Goal: Communication & Community: Answer question/provide support

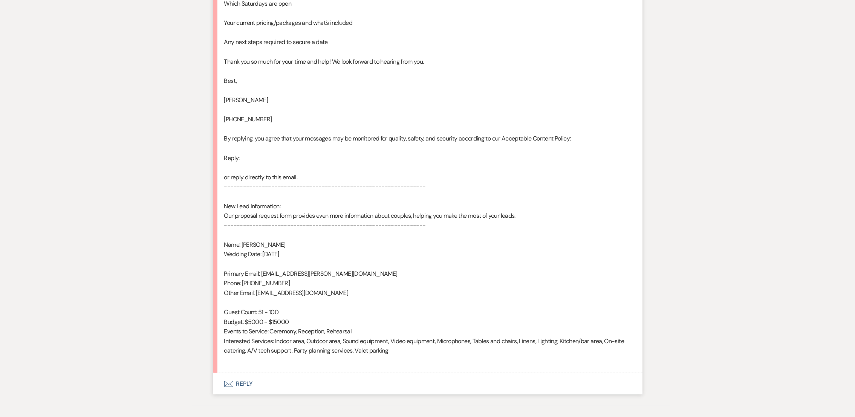
scroll to position [525, 0]
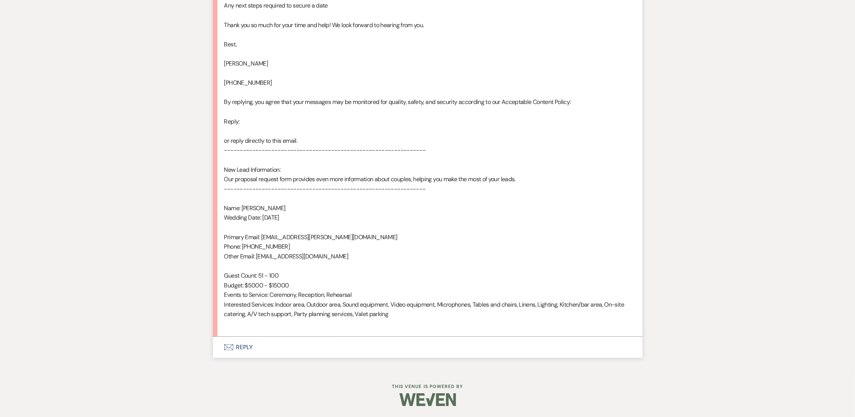
click at [236, 340] on button "Envelope Reply" at bounding box center [427, 347] width 429 height 21
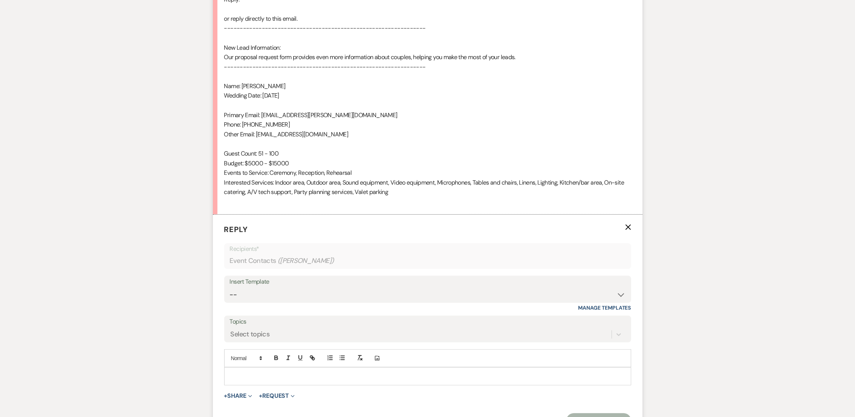
scroll to position [669, 0]
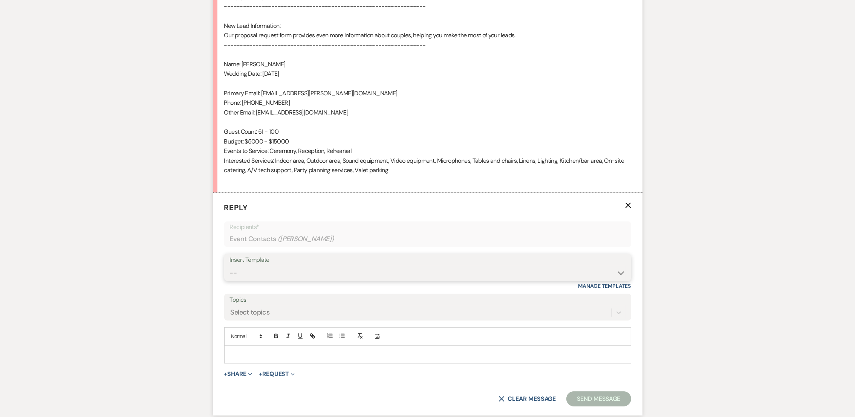
click at [261, 278] on select "-- auto responce weekends Tour Request Response Follow Up #1 (wedding) Weven Pl…" at bounding box center [428, 273] width 396 height 15
select select "4619"
click at [230, 266] on select "-- auto responce weekends Tour Request Response Follow Up #1 (wedding) Weven Pl…" at bounding box center [428, 273] width 396 height 15
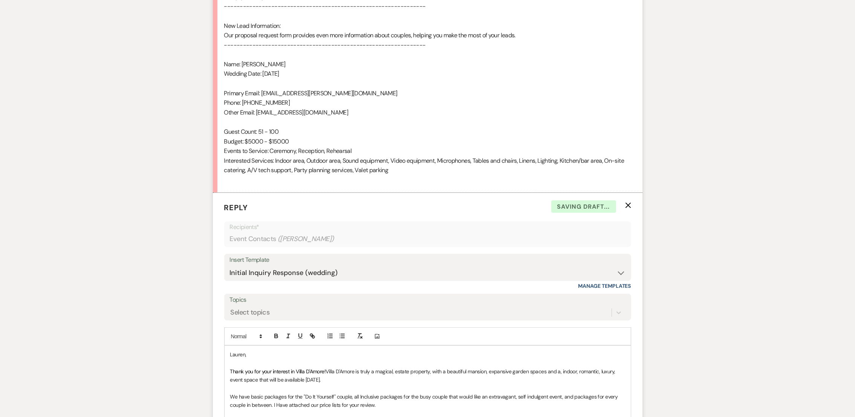
click at [361, 380] on p "Thank you for your interest in Villa D'Amore! Villa D'Amore is truly a magical,…" at bounding box center [427, 375] width 395 height 17
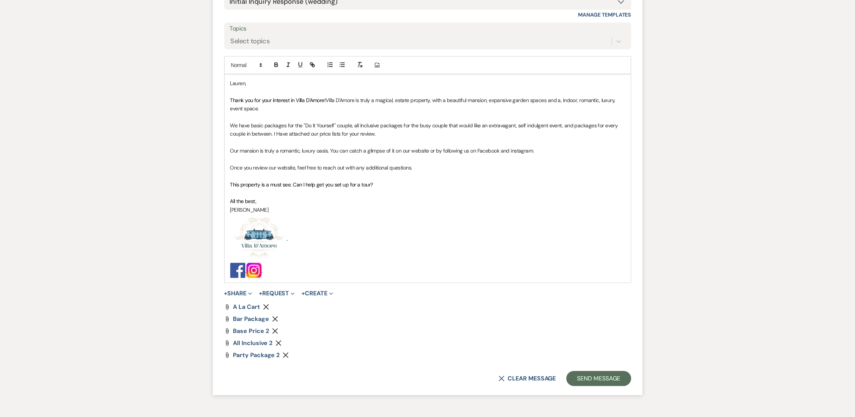
scroll to position [942, 0]
click at [272, 320] on use "button" at bounding box center [275, 318] width 6 height 6
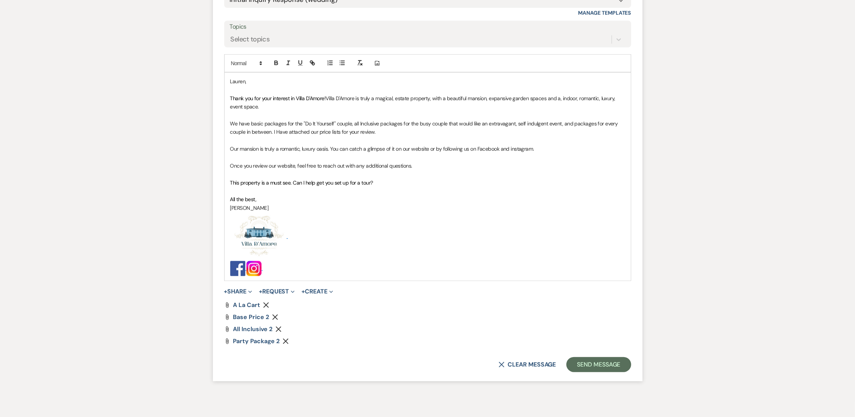
click at [408, 179] on p "This property is a must see. Can I help get you set up for a tour?" at bounding box center [427, 183] width 395 height 8
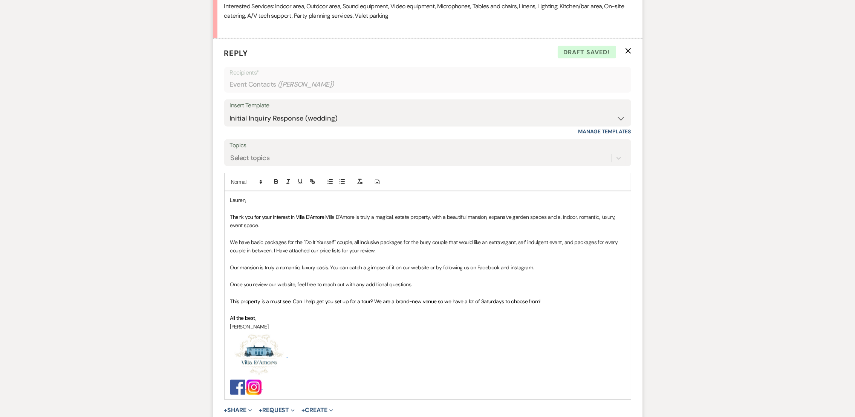
scroll to position [827, 0]
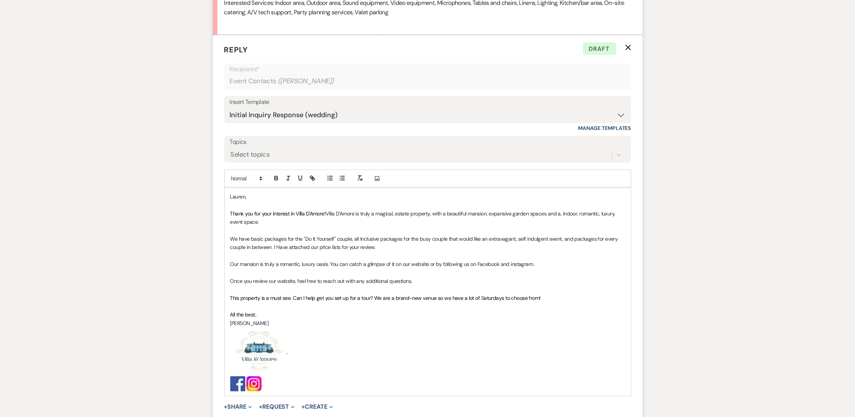
click at [549, 295] on p "This property is a must see. Can I help get you set up for a tour? We are a bra…" at bounding box center [427, 298] width 395 height 8
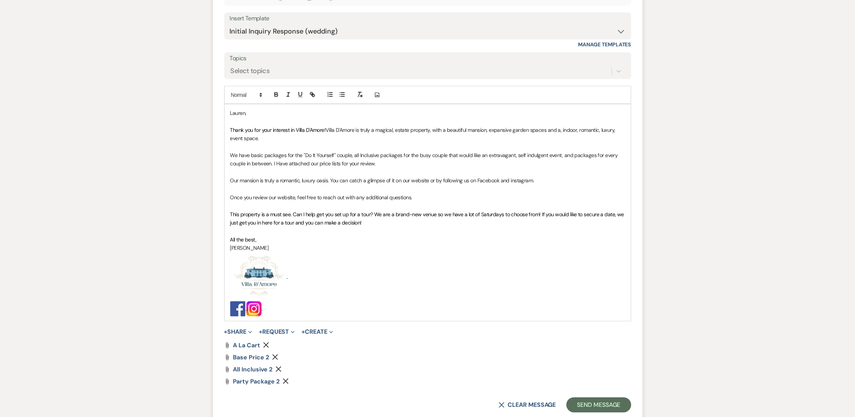
scroll to position [984, 0]
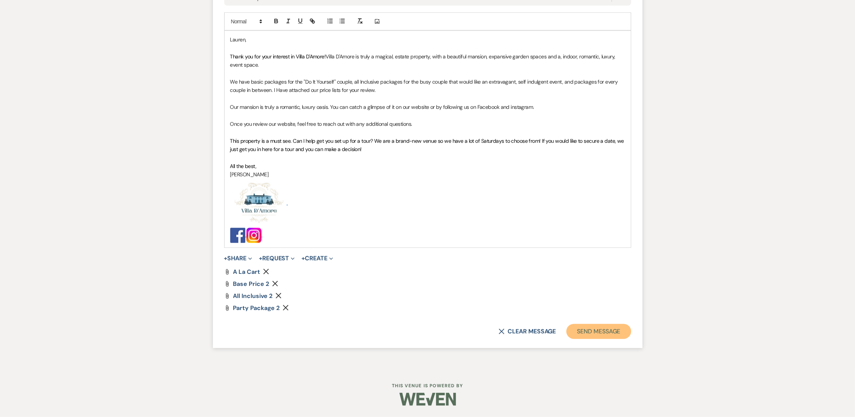
click at [605, 334] on button "Send Message" at bounding box center [598, 331] width 64 height 15
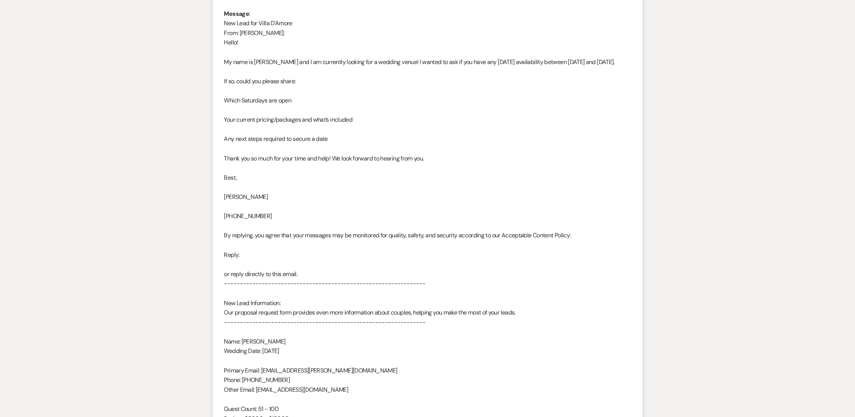
scroll to position [0, 0]
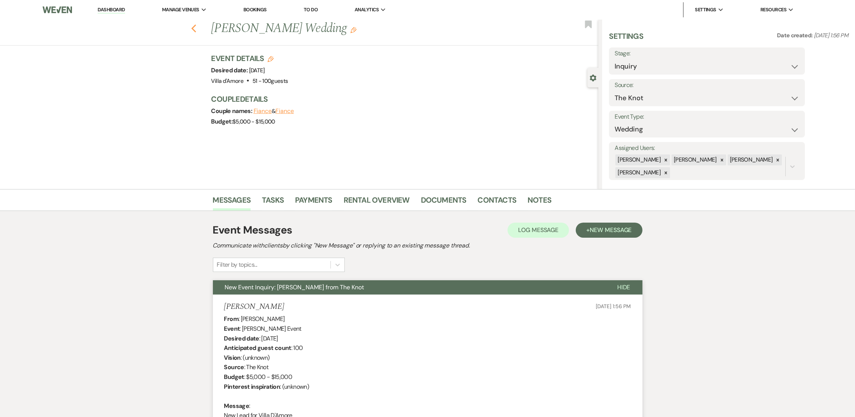
click at [195, 31] on icon "Previous" at bounding box center [194, 28] width 6 height 9
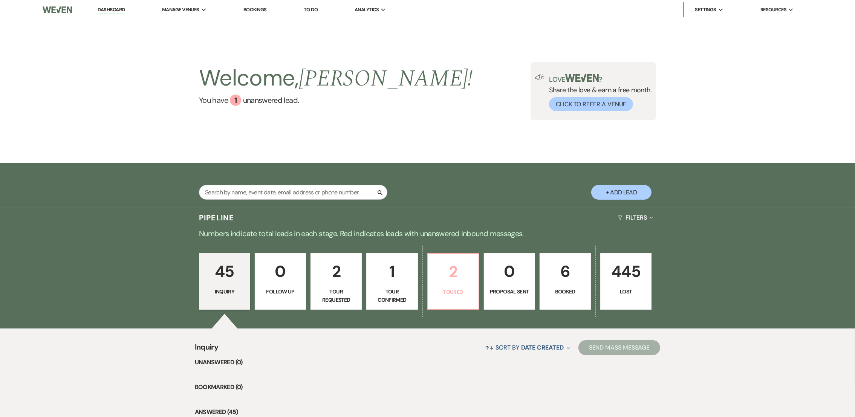
click at [451, 289] on p "Toured" at bounding box center [452, 292] width 41 height 8
select select "5"
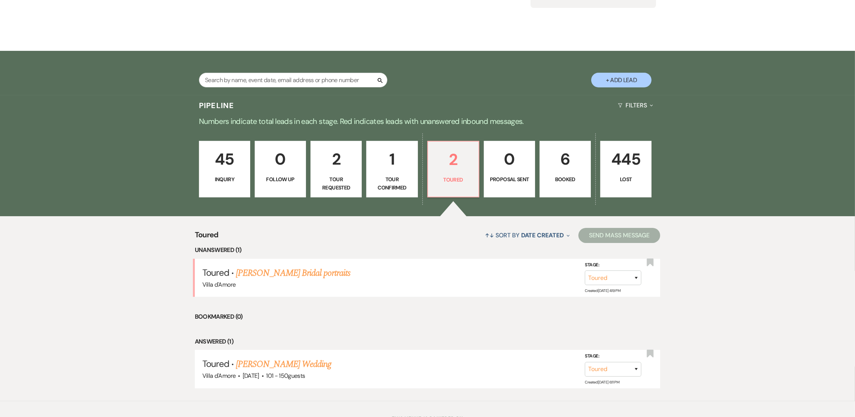
scroll to position [124, 0]
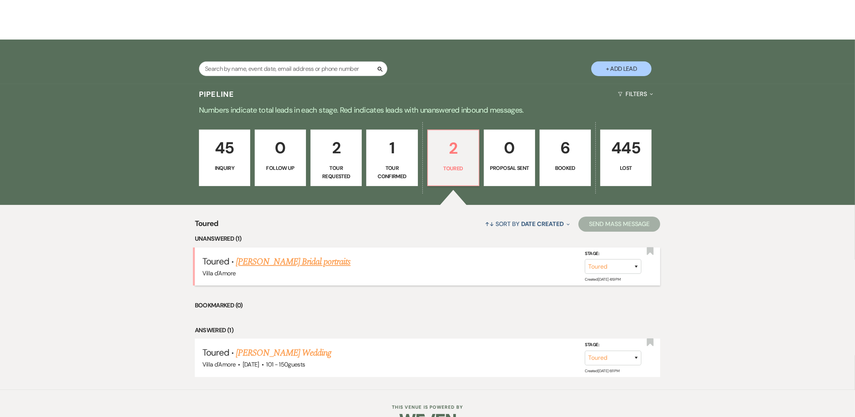
click at [299, 259] on link "[PERSON_NAME] Bridal portraits" at bounding box center [293, 262] width 115 height 14
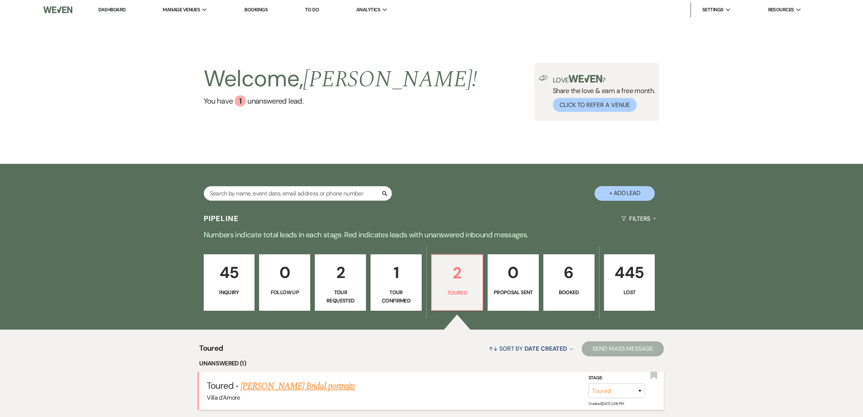
select select "5"
select select "8"
select select "13"
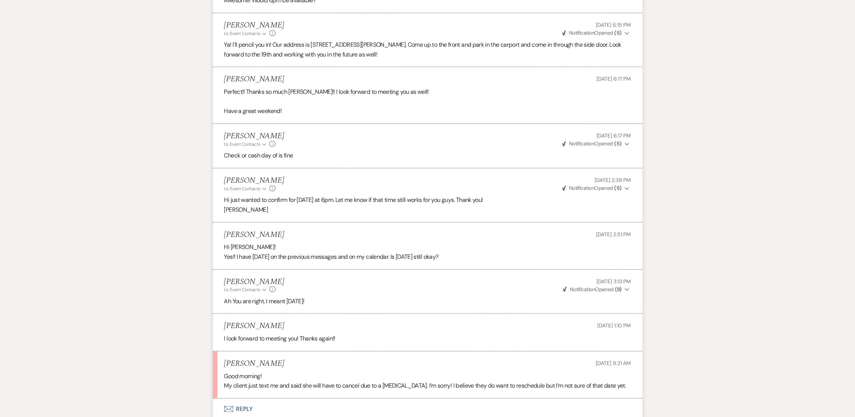
scroll to position [725, 0]
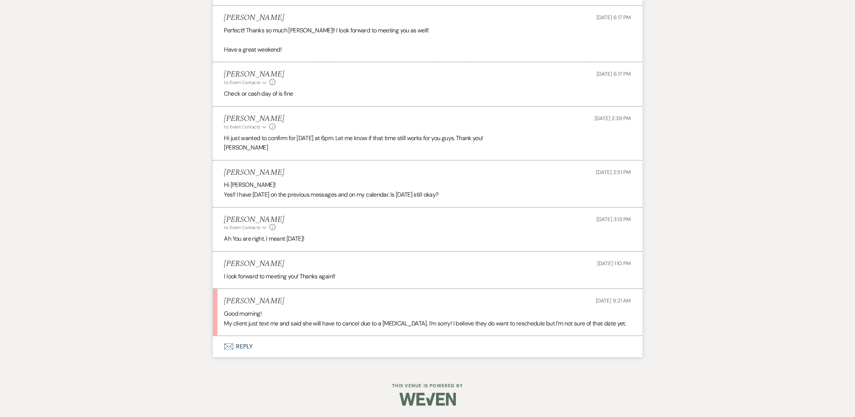
scroll to position [724, 0]
click at [242, 344] on button "Envelope Reply" at bounding box center [427, 347] width 429 height 21
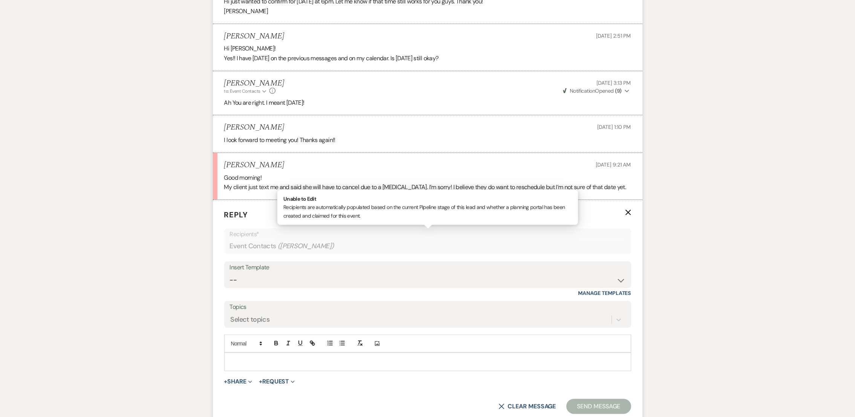
scroll to position [868, 0]
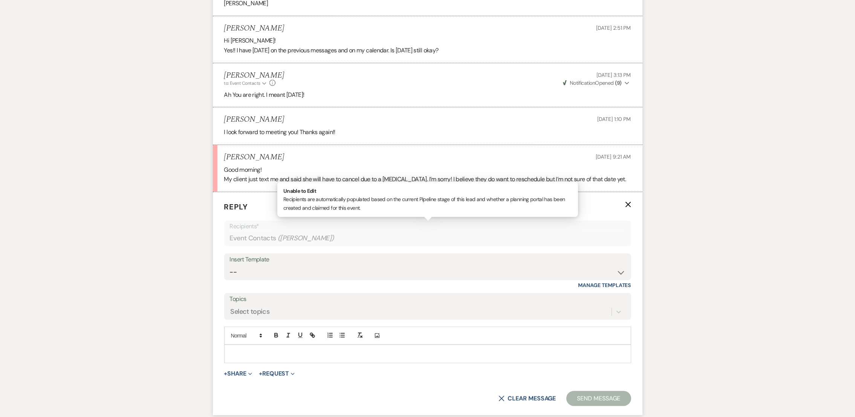
click at [324, 354] on p at bounding box center [427, 354] width 395 height 8
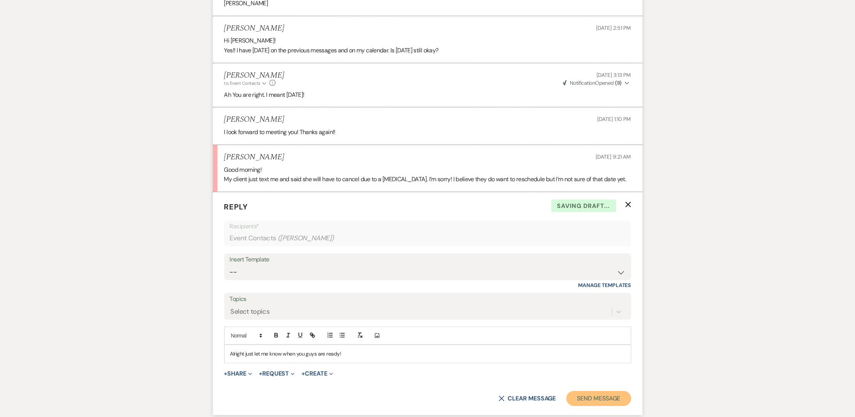
click at [607, 400] on button "Send Message" at bounding box center [598, 398] width 64 height 15
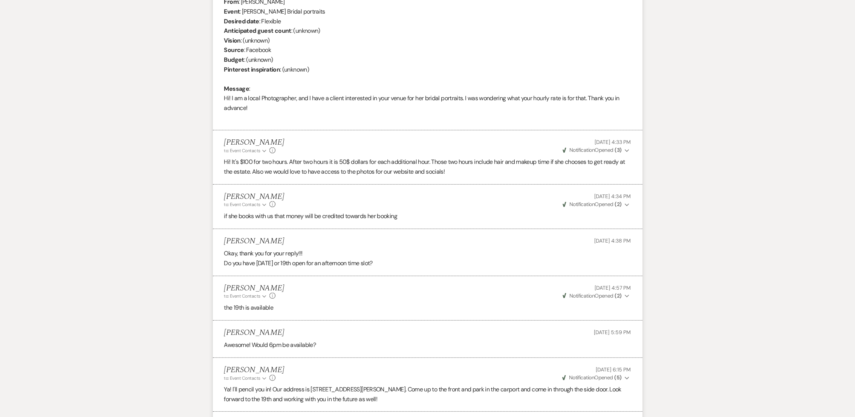
scroll to position [0, 0]
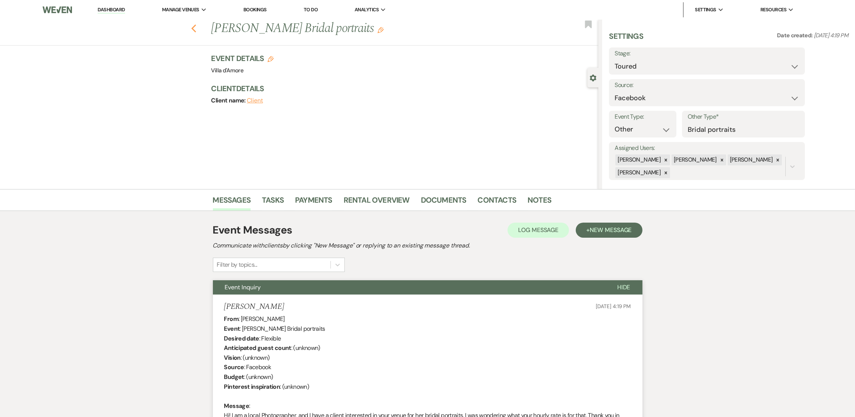
click at [196, 27] on use "button" at bounding box center [193, 28] width 5 height 8
